Goal: Information Seeking & Learning: Understand process/instructions

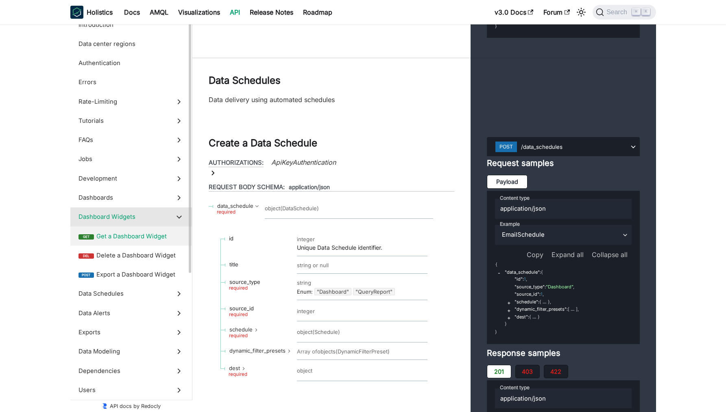
click at [159, 237] on span "Get a Dashboard Widget" at bounding box center [139, 236] width 87 height 9
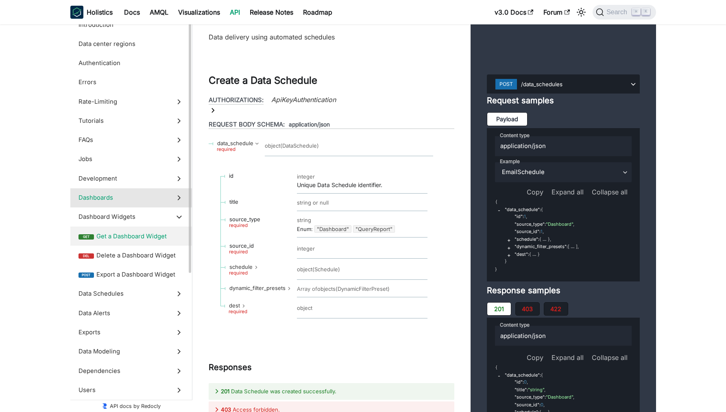
click at [136, 204] on label "Dashboards" at bounding box center [131, 197] width 122 height 19
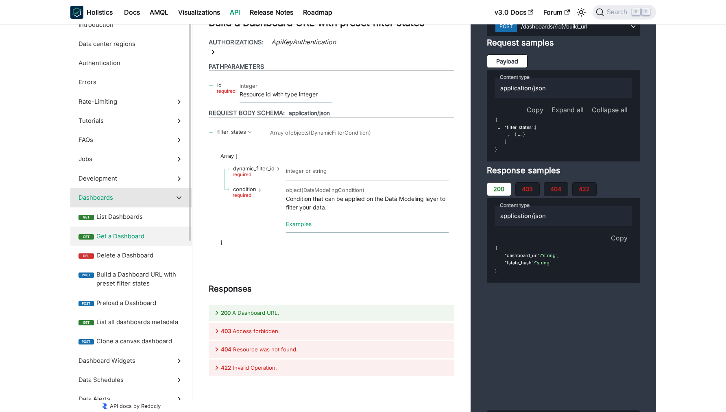
click at [142, 231] on label "get Get a Dashboard" at bounding box center [131, 236] width 122 height 19
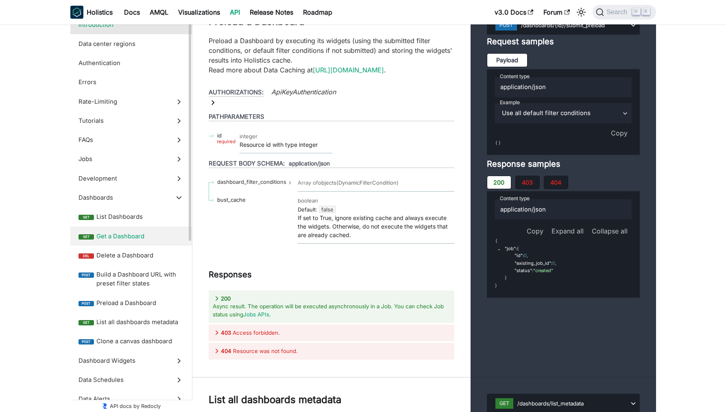
click at [113, 31] on label "Introduction" at bounding box center [131, 24] width 122 height 19
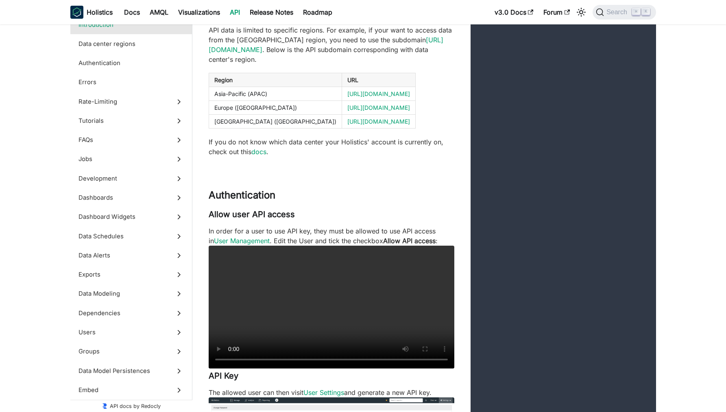
scroll to position [365, 0]
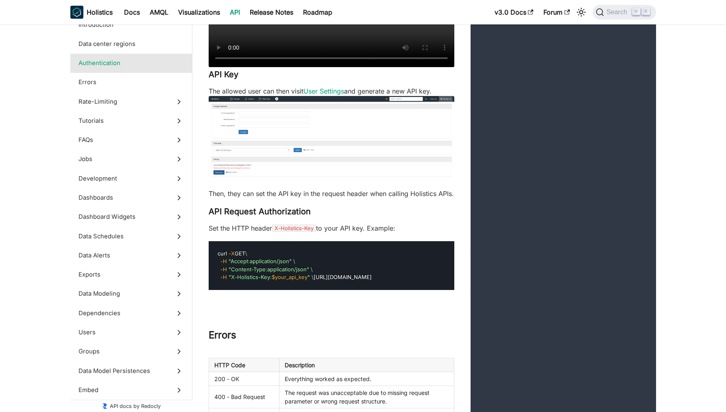
scroll to position [675, 0]
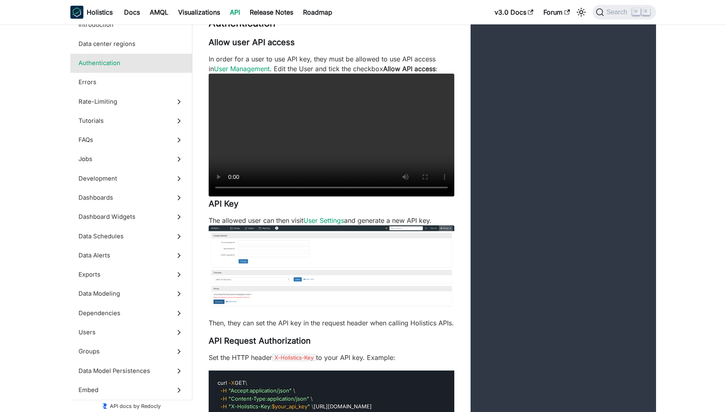
scroll to position [128, 0]
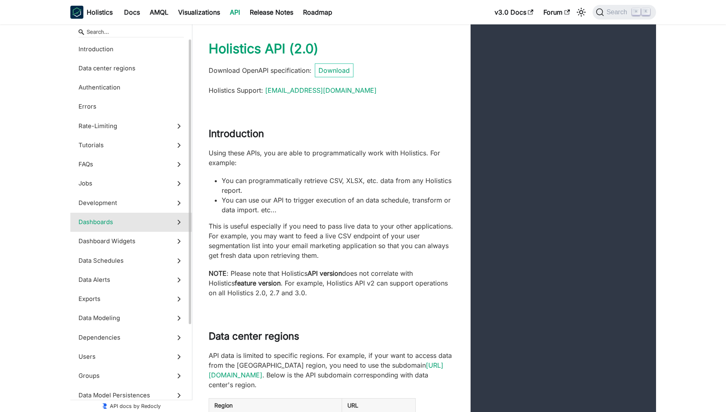
click at [136, 221] on span "Dashboards" at bounding box center [124, 222] width 90 height 9
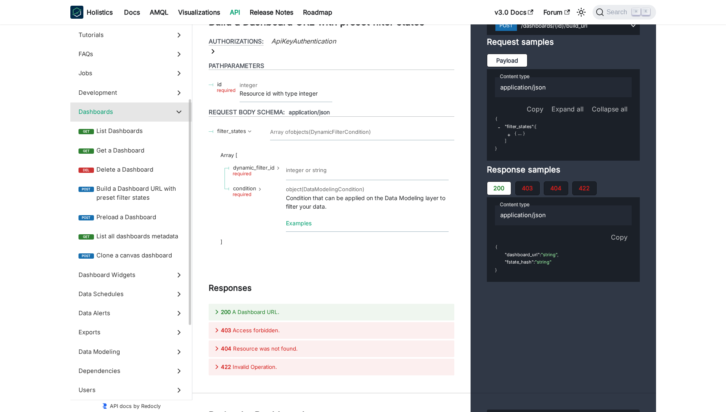
scroll to position [78, 0]
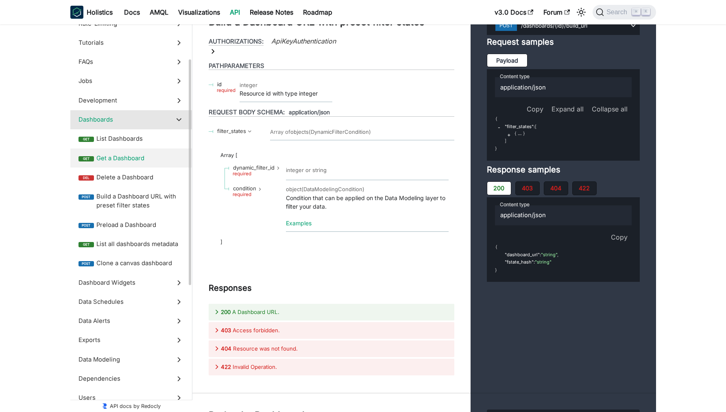
click at [134, 155] on span "Get a Dashboard" at bounding box center [139, 158] width 87 height 9
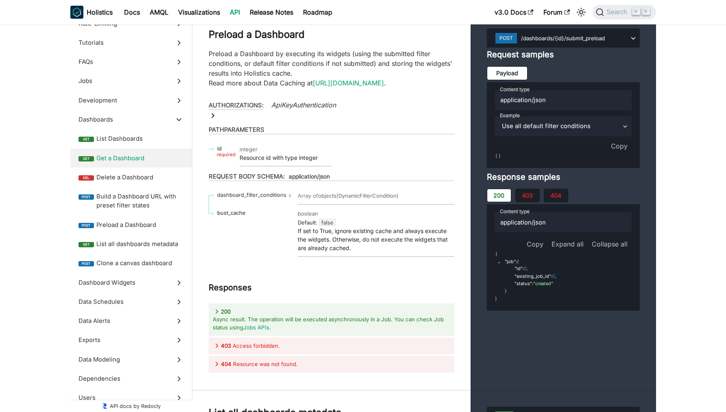
drag, startPoint x: 292, startPoint y: 126, endPoint x: 329, endPoint y: 124, distance: 37.1
copy code "X-Holistics-Key"
